Goal: Task Accomplishment & Management: Manage account settings

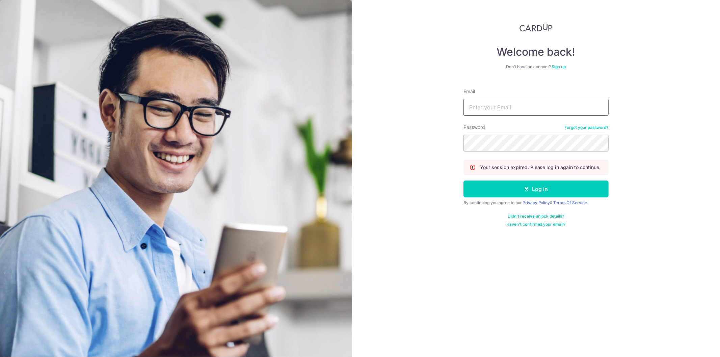
click at [469, 110] on input "Email" at bounding box center [535, 107] width 145 height 17
type input "[EMAIL_ADDRESS][DOMAIN_NAME]"
click at [521, 130] on div "Password Forgot your password?" at bounding box center [535, 138] width 145 height 28
click at [518, 134] on div "Password Forgot your password?" at bounding box center [535, 138] width 145 height 28
click at [463, 181] on button "Log in" at bounding box center [535, 189] width 145 height 17
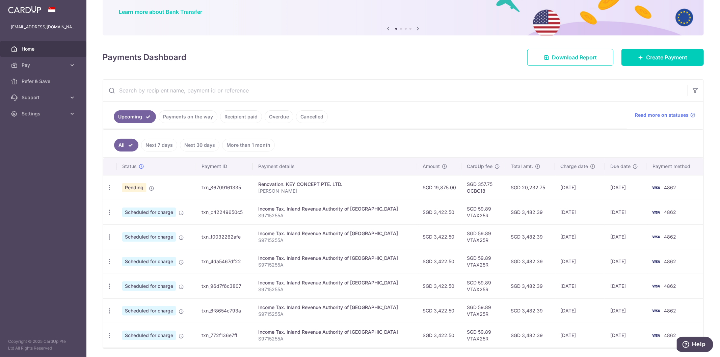
scroll to position [37, 0]
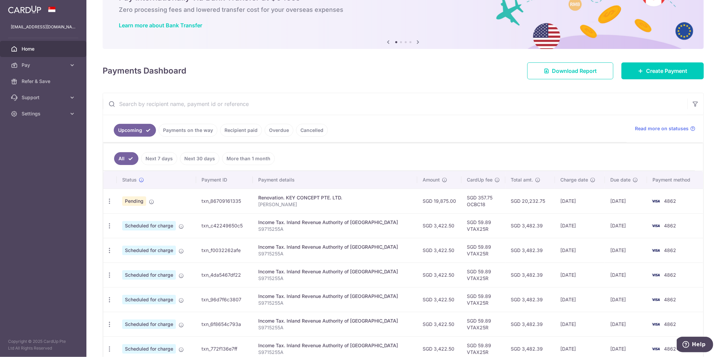
click at [185, 131] on link "Payments on the way" at bounding box center [188, 130] width 59 height 13
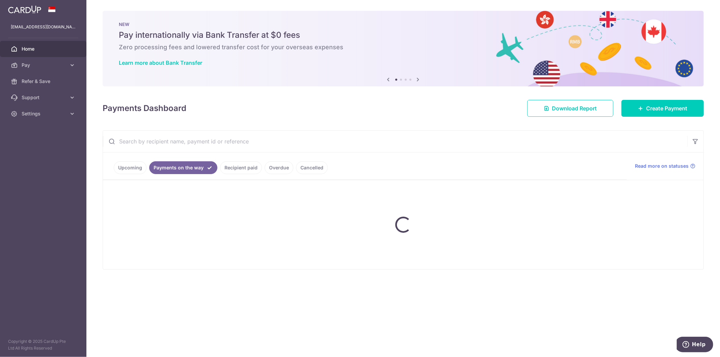
scroll to position [0, 0]
